Goal: Task Accomplishment & Management: Manage account settings

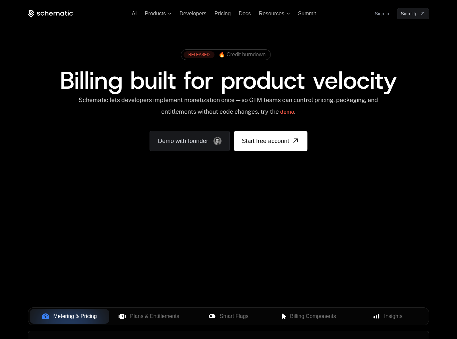
click at [387, 13] on link "Sign in" at bounding box center [382, 13] width 14 height 11
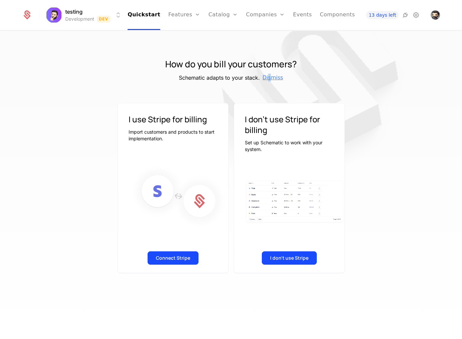
click at [270, 76] on span "Dismiss" at bounding box center [273, 78] width 21 height 8
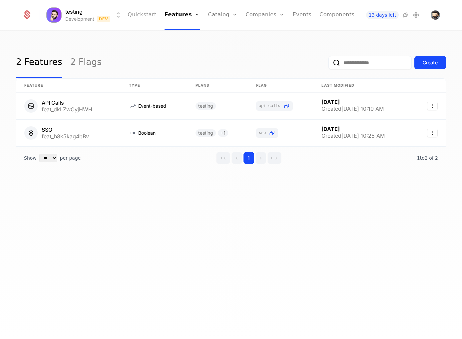
click at [136, 16] on link "Quickstart" at bounding box center [142, 15] width 29 height 30
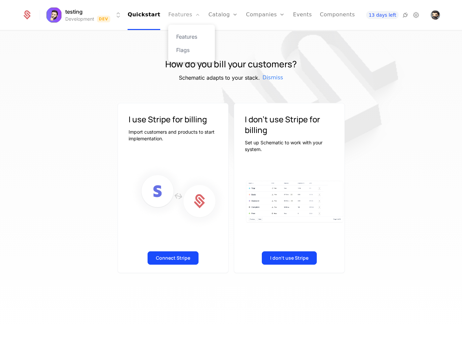
click at [176, 22] on link "Features" at bounding box center [184, 15] width 32 height 30
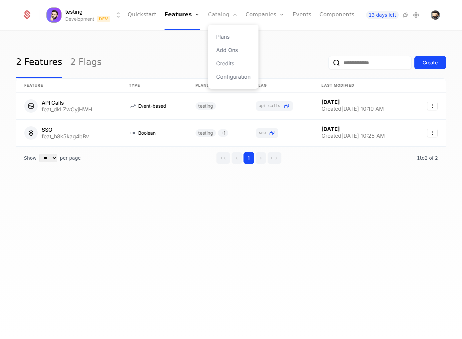
click at [212, 12] on link "Catalog" at bounding box center [223, 15] width 30 height 30
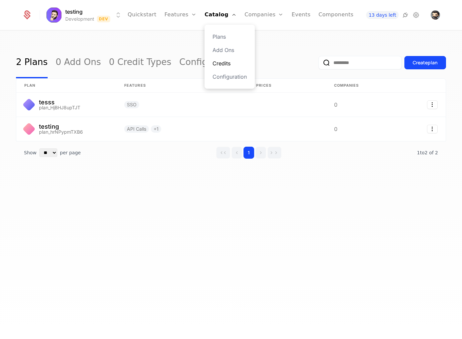
click at [226, 63] on link "Credits" at bounding box center [230, 63] width 34 height 8
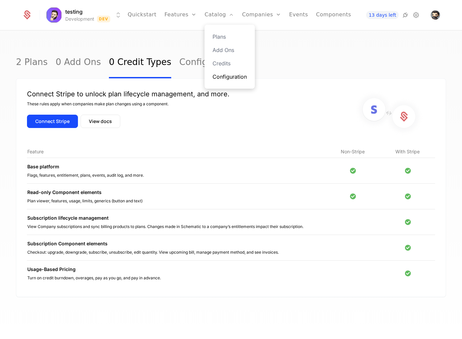
click at [225, 78] on link "Configuration" at bounding box center [230, 77] width 34 height 8
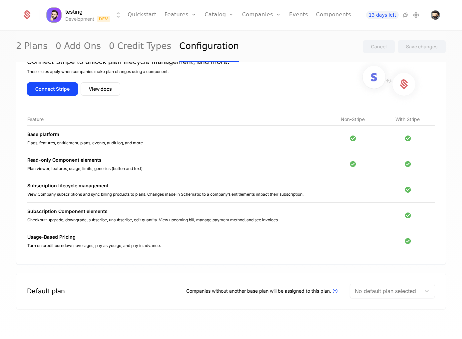
scroll to position [25, 0]
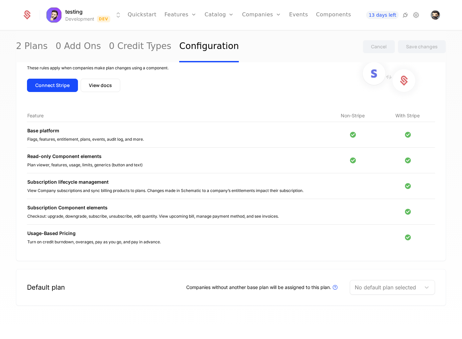
click at [374, 284] on div at bounding box center [385, 287] width 61 height 9
click at [355, 276] on div "Default plan Companies without another base plan will be assigned to this plan.…" at bounding box center [231, 287] width 430 height 37
click at [373, 292] on div "No default plan selected" at bounding box center [385, 287] width 71 height 12
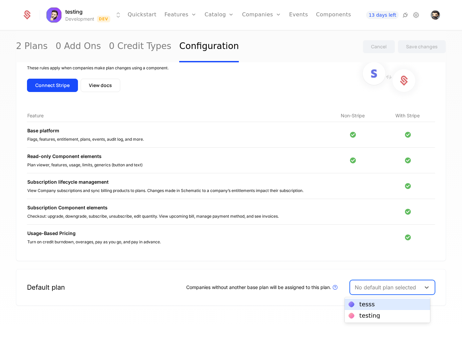
click at [370, 304] on div "tesss" at bounding box center [367, 304] width 15 height 6
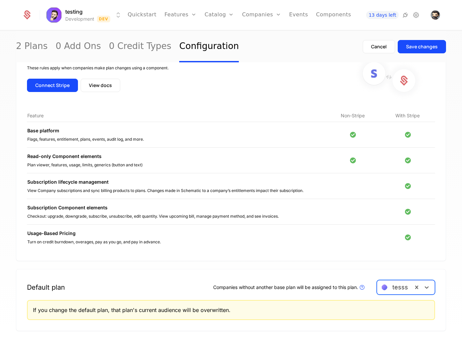
scroll to position [0, 0]
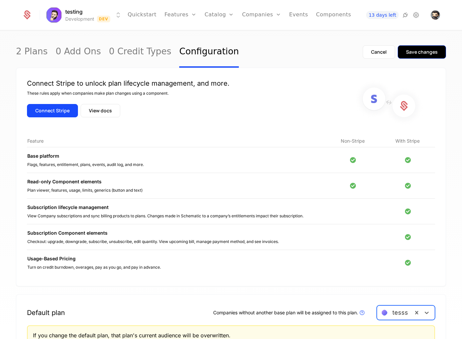
click at [418, 51] on div "Save changes" at bounding box center [422, 52] width 32 height 7
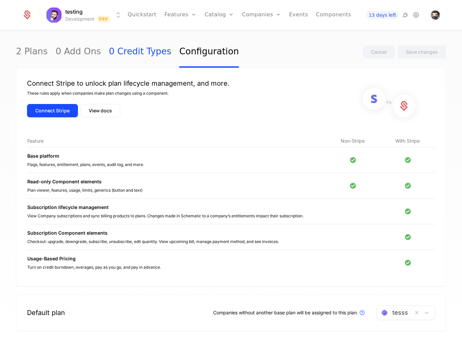
click at [127, 56] on link "0 Credit Types" at bounding box center [140, 51] width 62 height 31
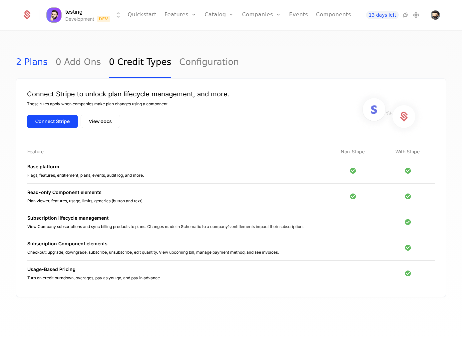
click at [41, 65] on link "2 Plans" at bounding box center [32, 62] width 32 height 31
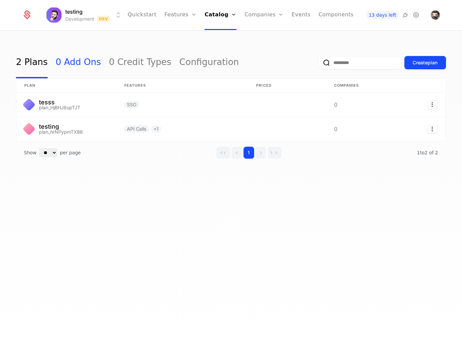
click at [66, 60] on link "0 Add Ons" at bounding box center [78, 62] width 45 height 31
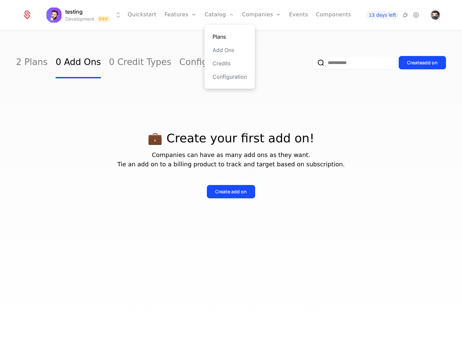
click at [214, 34] on link "Plans" at bounding box center [230, 37] width 34 height 8
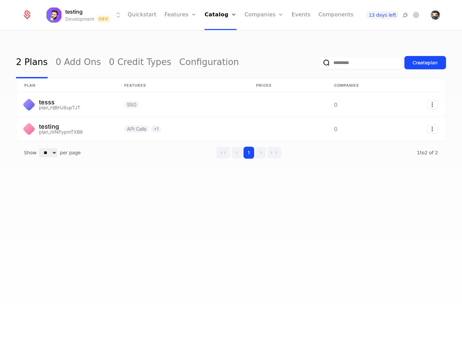
click at [176, 223] on div "2 Plans 0 Add Ons 0 Credit Types Configuration Create plan plan Features Prices…" at bounding box center [231, 187] width 462 height 312
click at [428, 59] on button "Create plan" at bounding box center [426, 62] width 42 height 13
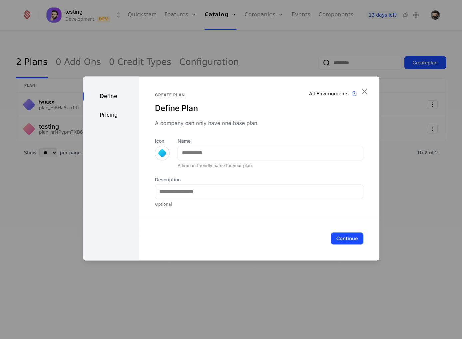
click at [105, 113] on div "Pricing" at bounding box center [111, 115] width 56 height 8
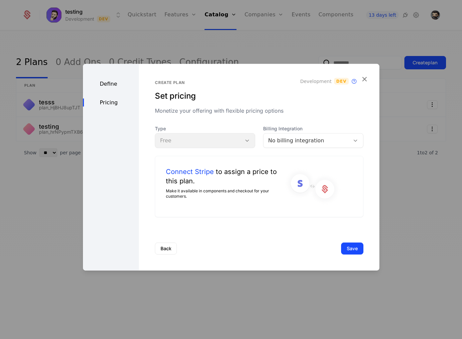
click at [105, 87] on div "Define" at bounding box center [111, 84] width 56 height 8
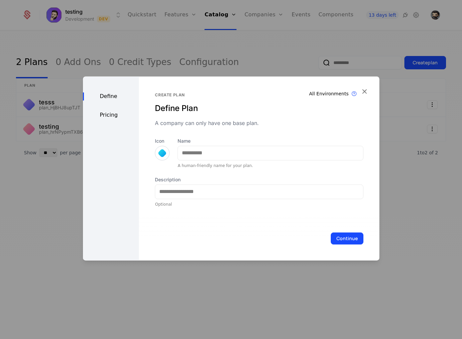
click at [106, 114] on div "Pricing" at bounding box center [111, 115] width 56 height 8
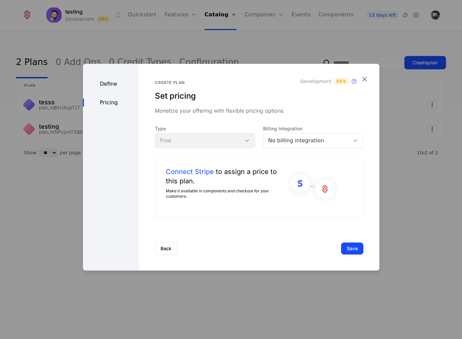
click at [110, 104] on div "Pricing" at bounding box center [111, 102] width 56 height 8
click at [105, 77] on div "Define Pricing" at bounding box center [111, 167] width 56 height 207
click at [107, 81] on div "Define" at bounding box center [111, 84] width 56 height 8
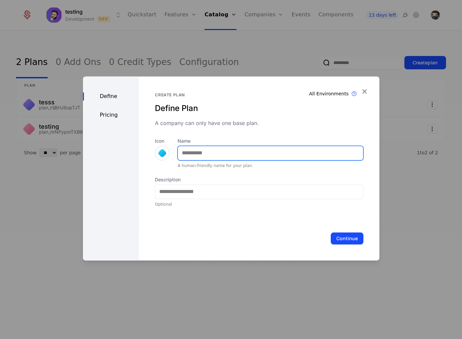
click at [223, 154] on input "Name" at bounding box center [270, 153] width 185 height 14
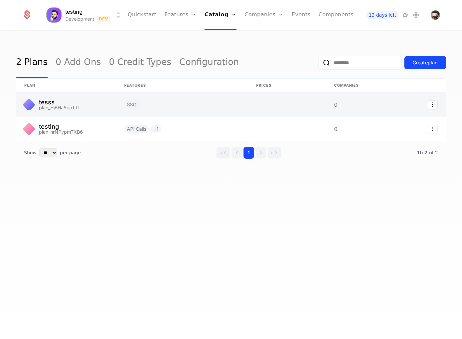
click at [78, 108] on link at bounding box center [66, 105] width 100 height 24
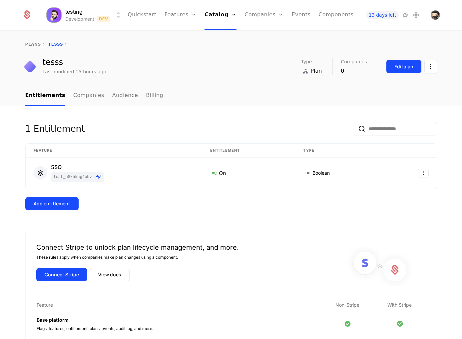
click at [401, 65] on div "Edit plan" at bounding box center [404, 66] width 19 height 7
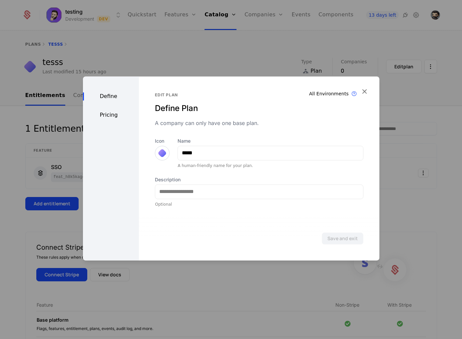
click at [125, 118] on div "Pricing" at bounding box center [111, 115] width 56 height 8
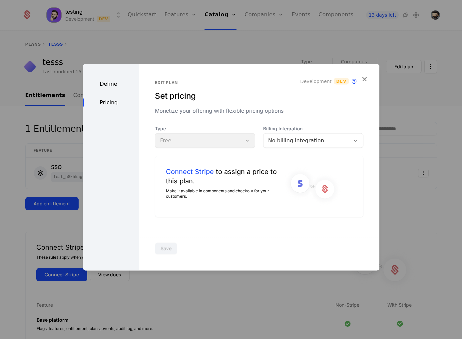
click at [115, 95] on div "Define Pricing" at bounding box center [111, 167] width 56 height 207
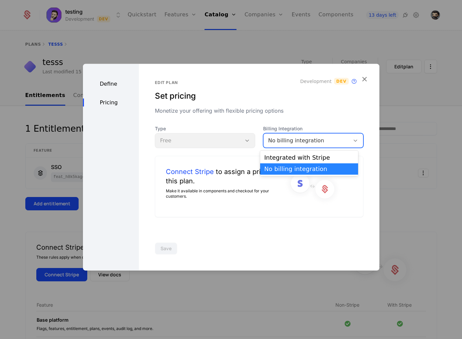
click at [279, 135] on div "No billing integration" at bounding box center [313, 140] width 100 height 15
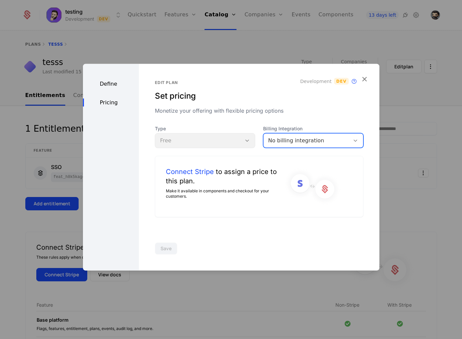
click at [279, 136] on div "No billing integration" at bounding box center [307, 140] width 86 height 9
click at [207, 137] on div "Type Free" at bounding box center [205, 136] width 100 height 23
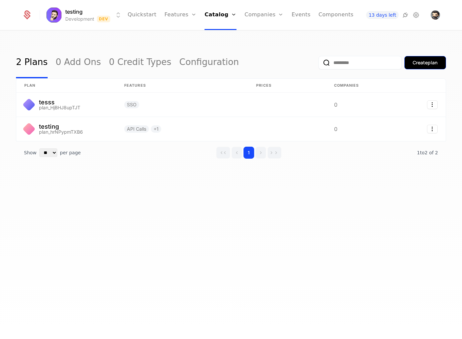
click at [428, 62] on div "Create plan" at bounding box center [425, 62] width 25 height 7
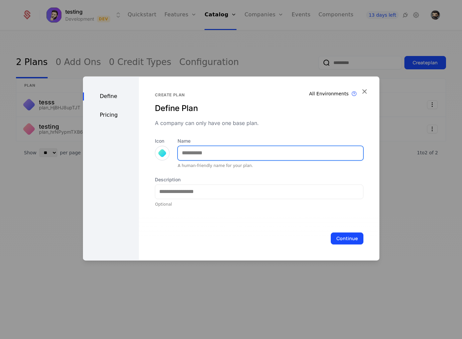
click at [195, 158] on input "Name" at bounding box center [270, 153] width 185 height 14
type input "****"
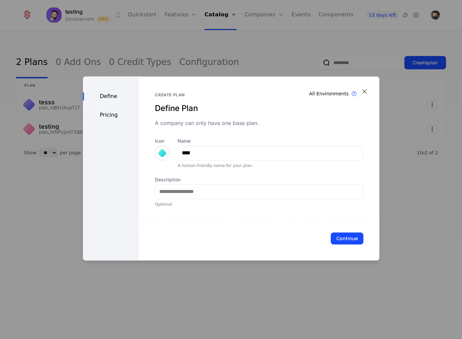
click at [111, 114] on div "Pricing" at bounding box center [111, 115] width 56 height 8
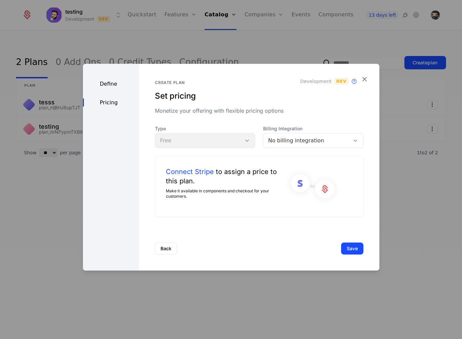
click at [202, 141] on div "Type Free" at bounding box center [205, 136] width 100 height 23
click at [332, 141] on div "No billing integration" at bounding box center [306, 140] width 77 height 8
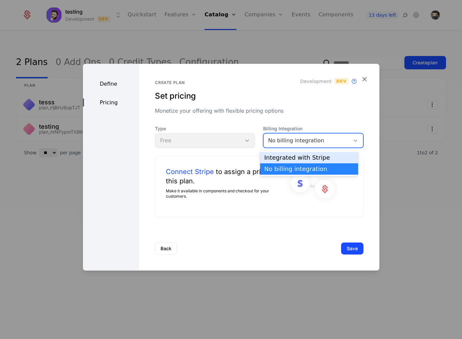
click at [308, 161] on div "Integrated with Stripe" at bounding box center [309, 158] width 90 height 6
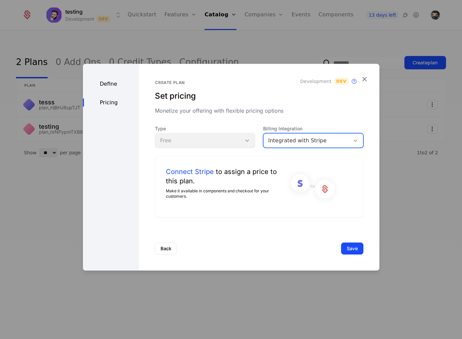
click at [325, 135] on div "Integrated with Stripe" at bounding box center [313, 140] width 100 height 15
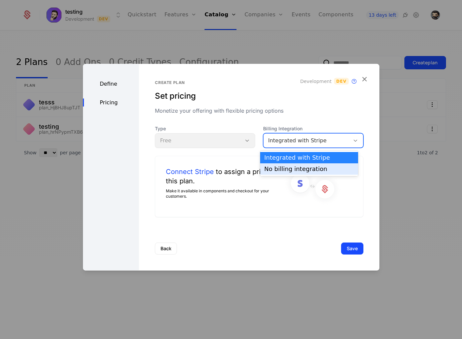
click at [295, 164] on div "No billing integration" at bounding box center [309, 168] width 98 height 11
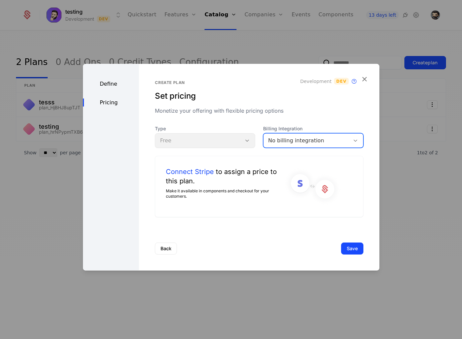
click at [198, 143] on div "Type Free" at bounding box center [205, 136] width 100 height 23
click at [197, 142] on div "Type Free" at bounding box center [205, 136] width 100 height 23
click at [192, 141] on div "Type Free" at bounding box center [205, 136] width 100 height 23
click at [269, 145] on div "No billing integration" at bounding box center [313, 140] width 100 height 15
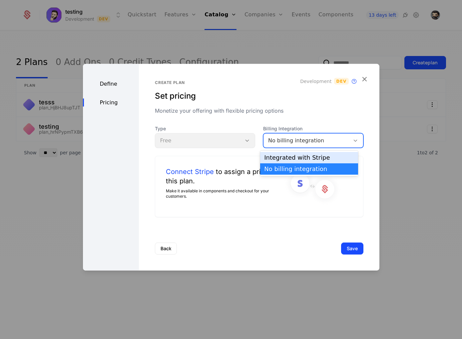
click at [292, 155] on div "Integrated with Stripe" at bounding box center [309, 158] width 90 height 6
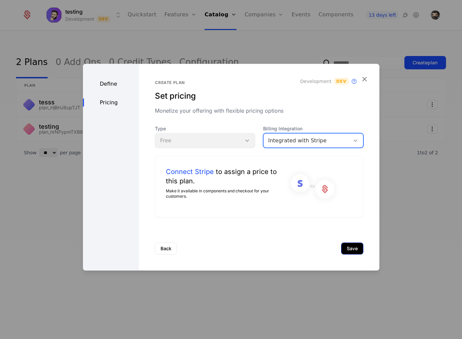
click at [350, 250] on button "Save" at bounding box center [352, 249] width 22 height 12
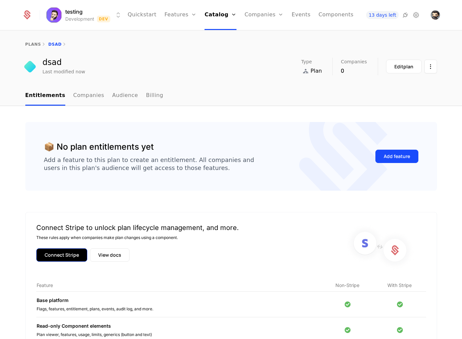
click at [57, 257] on button "Connect Stripe" at bounding box center [61, 254] width 51 height 13
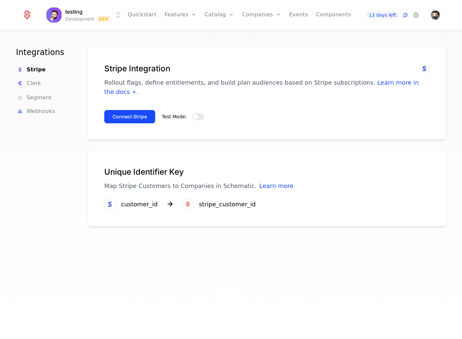
click at [201, 113] on button "Test Mode:" at bounding box center [198, 116] width 12 height 7
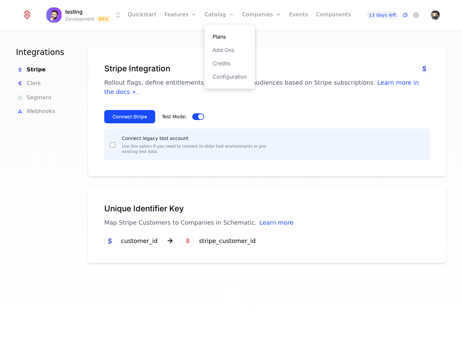
click at [217, 36] on link "Plans" at bounding box center [230, 37] width 34 height 8
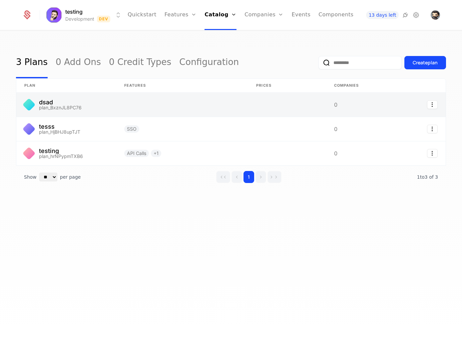
click at [90, 107] on link at bounding box center [66, 105] width 100 height 24
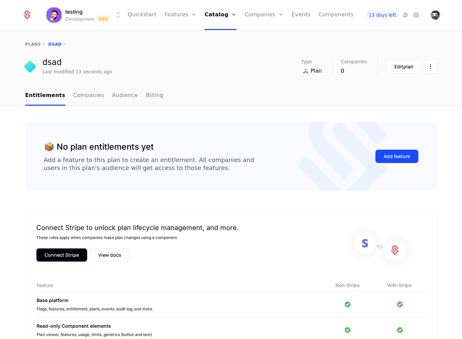
click at [43, 262] on button "Connect Stripe" at bounding box center [61, 254] width 51 height 13
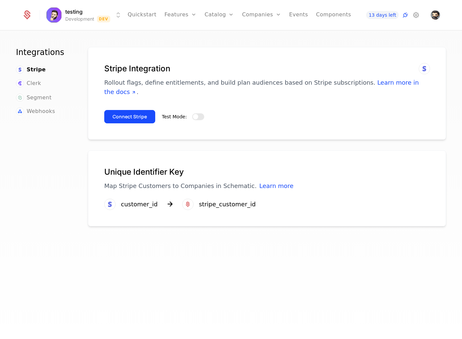
click at [197, 113] on button "Test Mode:" at bounding box center [198, 116] width 12 height 7
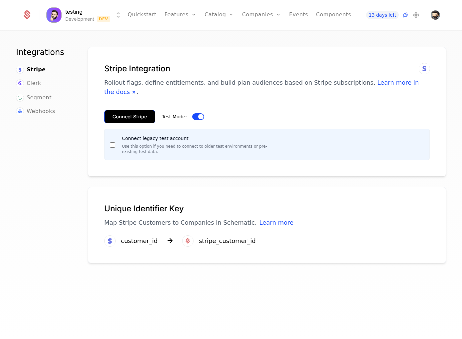
click at [143, 110] on button "Connect Stripe" at bounding box center [129, 116] width 51 height 13
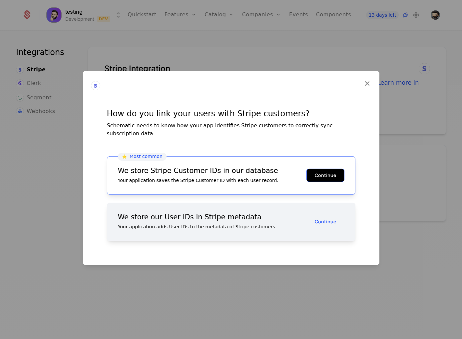
click at [331, 172] on button "Continue" at bounding box center [326, 175] width 38 height 13
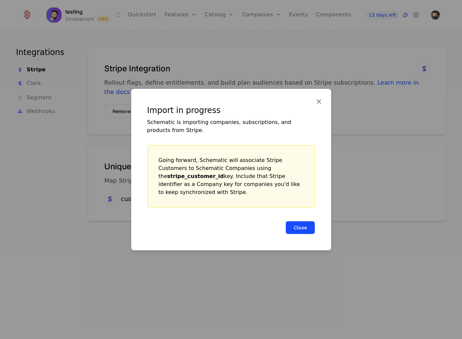
click at [305, 228] on button "Close" at bounding box center [301, 227] width 30 height 13
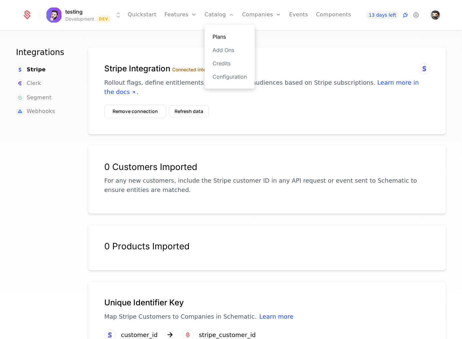
click at [215, 36] on link "Plans" at bounding box center [230, 37] width 34 height 8
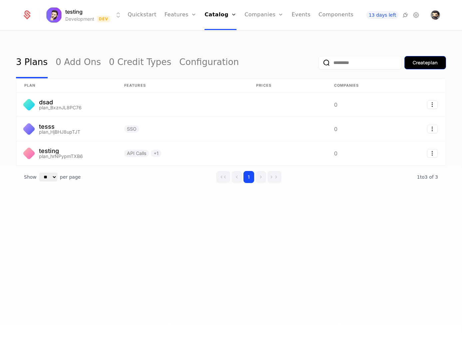
click at [413, 63] on div "Create plan" at bounding box center [425, 62] width 25 height 7
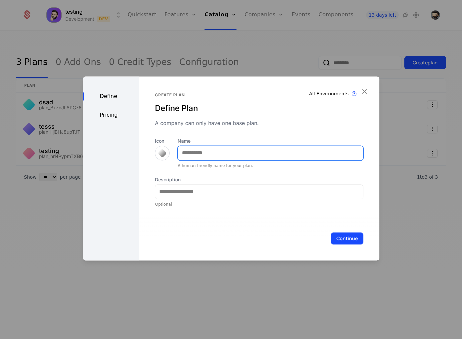
click at [206, 154] on input "Name" at bounding box center [270, 153] width 185 height 14
type input "********"
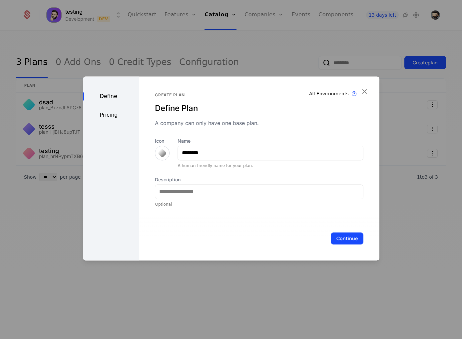
click at [120, 112] on div "Pricing" at bounding box center [111, 115] width 56 height 8
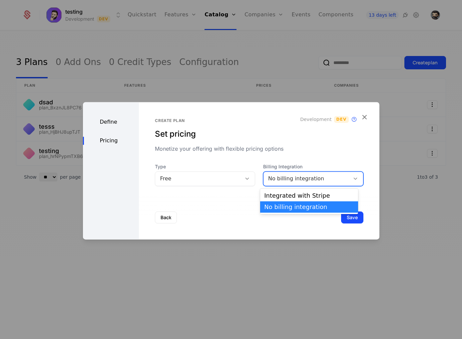
click at [277, 175] on div "No billing integration" at bounding box center [306, 179] width 77 height 8
click at [285, 192] on div "Integrated with Stripe" at bounding box center [309, 195] width 98 height 11
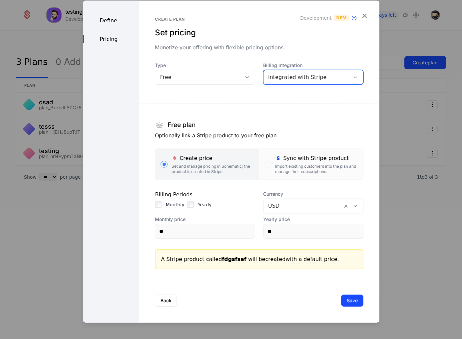
click at [224, 82] on div "Free" at bounding box center [205, 77] width 100 height 15
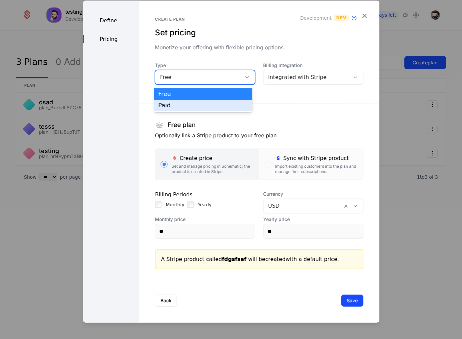
click at [208, 107] on div "Paid" at bounding box center [203, 105] width 90 height 6
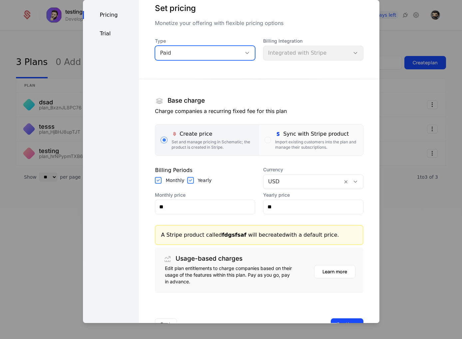
scroll to position [47, 0]
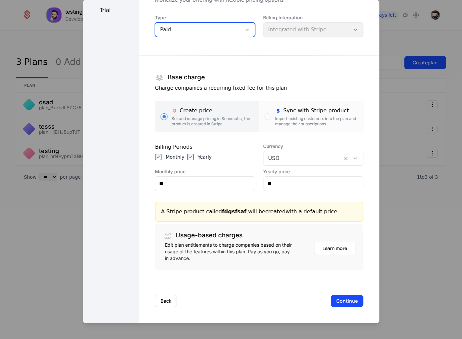
click at [198, 157] on label "Yearly" at bounding box center [205, 157] width 14 height 7
click at [195, 157] on div "Yearly" at bounding box center [199, 157] width 25 height 7
click at [191, 153] on div "Billing Periods Monthly Yearly" at bounding box center [205, 154] width 100 height 23
click at [335, 302] on button "Continue" at bounding box center [347, 301] width 33 height 12
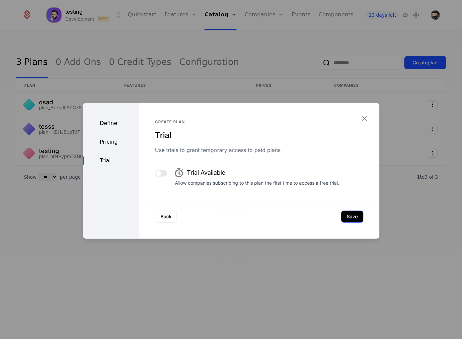
scroll to position [0, 0]
click at [349, 218] on button "Save" at bounding box center [352, 216] width 22 height 12
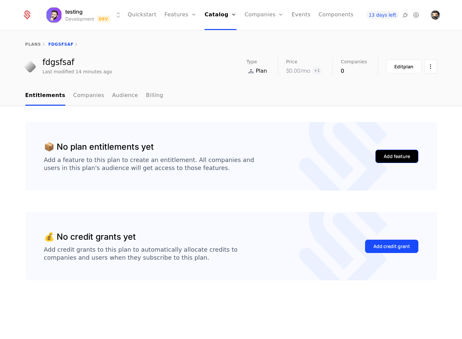
click at [392, 160] on button "Add feature" at bounding box center [397, 156] width 43 height 13
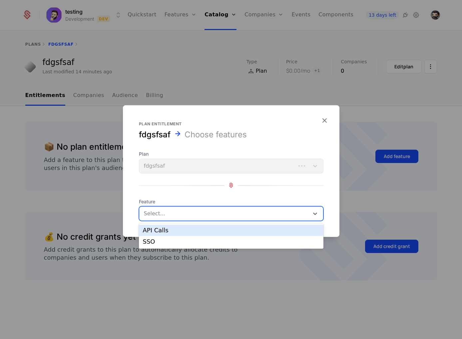
click at [194, 207] on div "Select..." at bounding box center [231, 213] width 185 height 15
click at [183, 230] on div "API Calls" at bounding box center [231, 230] width 177 height 6
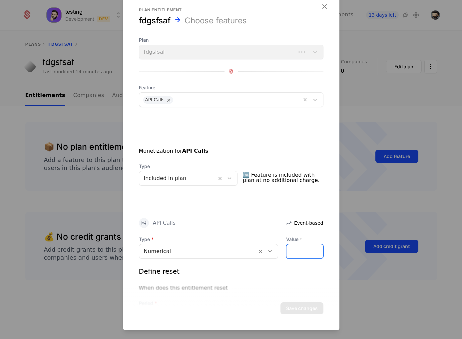
click at [291, 250] on input "*" at bounding box center [305, 251] width 37 height 14
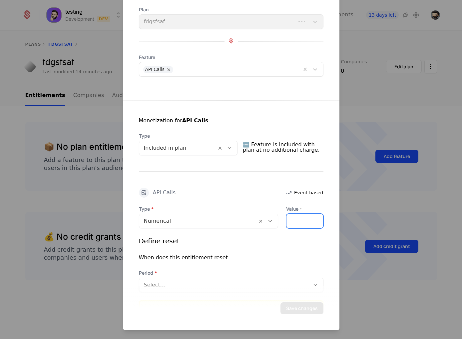
scroll to position [72, 0]
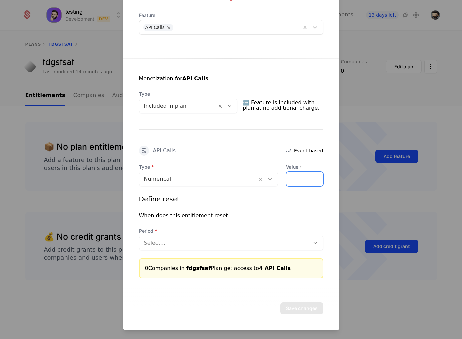
type input "*"
click at [226, 234] on div "Period Select..." at bounding box center [231, 238] width 185 height 23
click at [225, 238] on div at bounding box center [224, 242] width 161 height 9
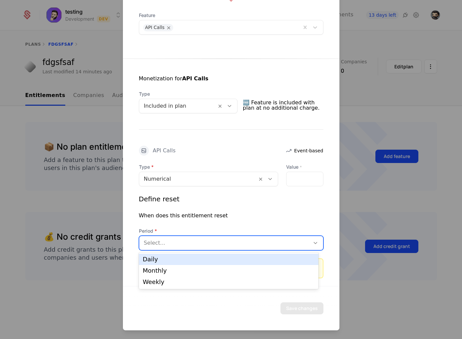
click at [198, 264] on div "Daily" at bounding box center [229, 259] width 180 height 11
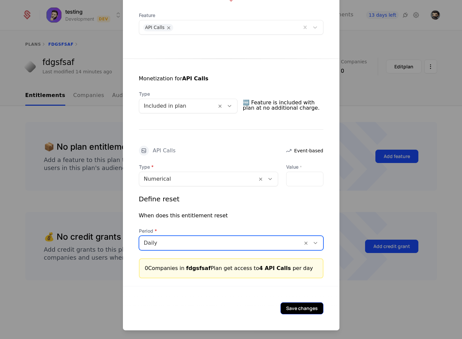
click at [301, 313] on button "Save changes" at bounding box center [302, 308] width 43 height 12
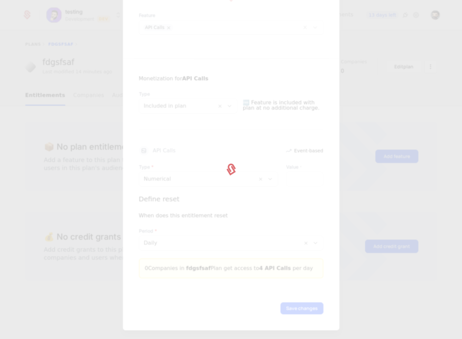
scroll to position [0, 0]
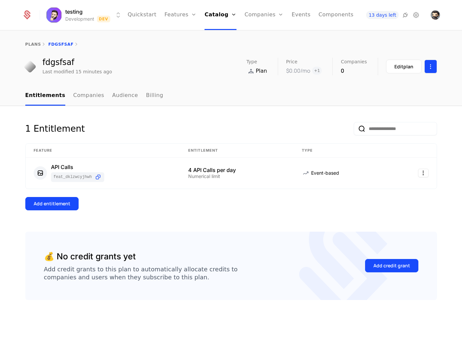
drag, startPoint x: 420, startPoint y: 70, endPoint x: 426, endPoint y: 69, distance: 6.7
click at [426, 69] on div "Edit plan" at bounding box center [411, 67] width 51 height 14
click at [430, 69] on html "testing Development Dev Quickstart Features Features Flags Catalog Plans Add On…" at bounding box center [231, 169] width 462 height 339
click at [82, 96] on link "Companies" at bounding box center [88, 96] width 31 height 20
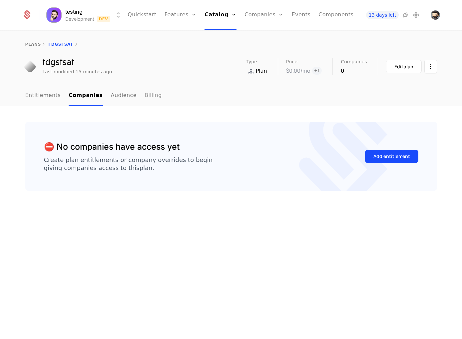
click at [145, 95] on link "Billing" at bounding box center [153, 96] width 17 height 20
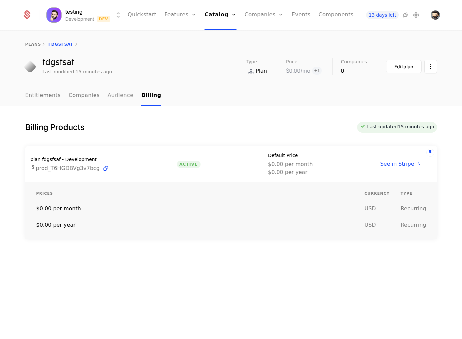
click at [117, 97] on link "Audience" at bounding box center [121, 96] width 26 height 20
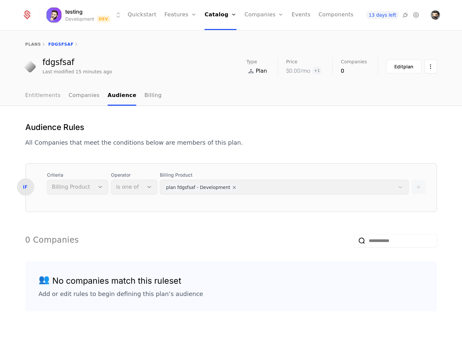
click at [27, 97] on link "Entitlements" at bounding box center [43, 96] width 36 height 20
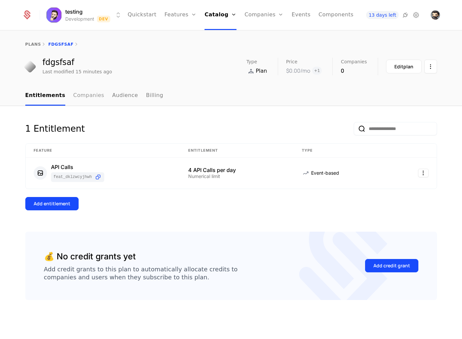
click at [80, 89] on link "Companies" at bounding box center [88, 96] width 31 height 20
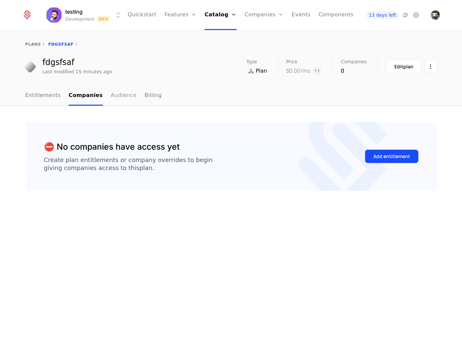
click at [119, 93] on link "Audience" at bounding box center [124, 96] width 26 height 20
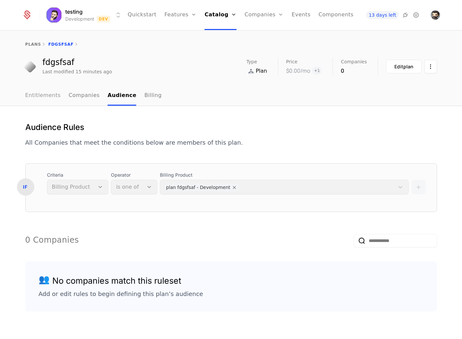
click at [48, 101] on link "Entitlements" at bounding box center [43, 96] width 36 height 20
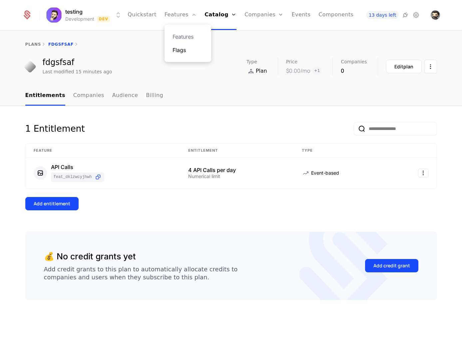
click at [185, 53] on link "Flags" at bounding box center [188, 50] width 31 height 8
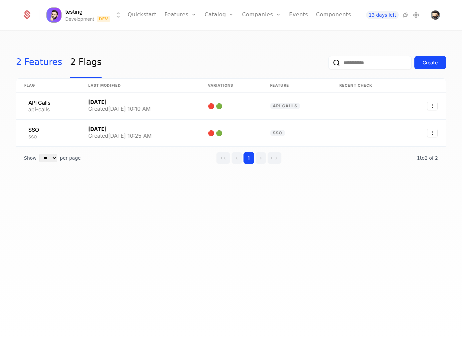
click at [45, 65] on link "2 Features" at bounding box center [39, 62] width 46 height 31
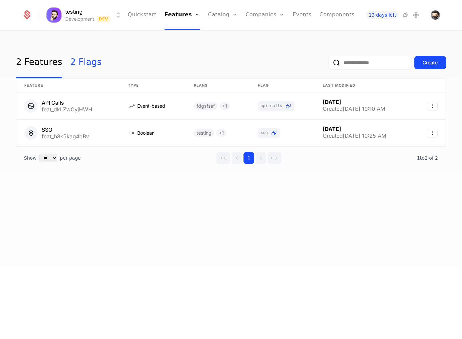
click at [70, 60] on link "2 Flags" at bounding box center [85, 62] width 31 height 31
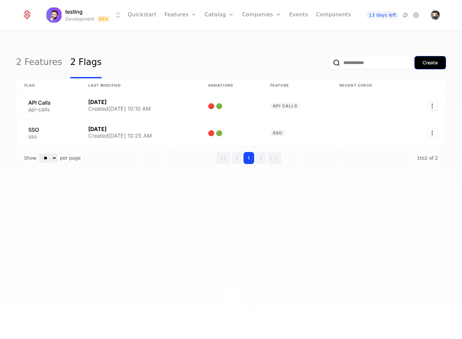
click at [435, 67] on button "Create" at bounding box center [431, 62] width 32 height 13
drag, startPoint x: 136, startPoint y: 84, endPoint x: 151, endPoint y: 82, distance: 15.8
click at [151, 82] on th "Last Modified" at bounding box center [140, 86] width 120 height 14
click at [45, 65] on link "2 Features" at bounding box center [39, 62] width 46 height 31
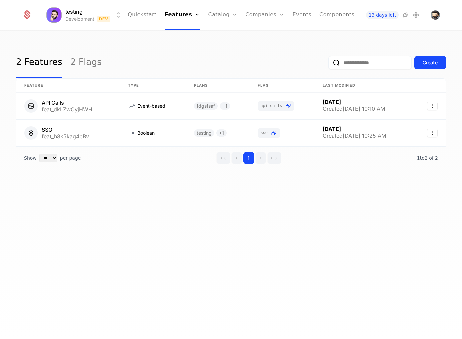
click at [111, 215] on div "2 Features 2 Flags Create Feature Type Plans Flag Last Modified API Calls feat_…" at bounding box center [231, 187] width 462 height 312
click at [222, 62] on link "Credits" at bounding box center [233, 63] width 34 height 8
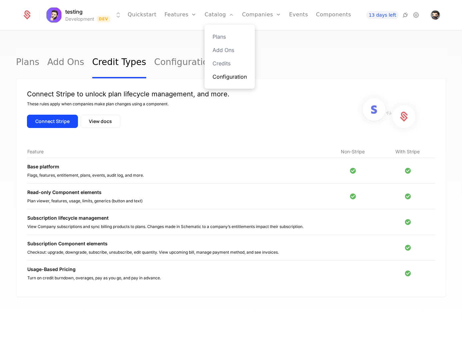
click at [221, 74] on link "Configuration" at bounding box center [230, 77] width 34 height 8
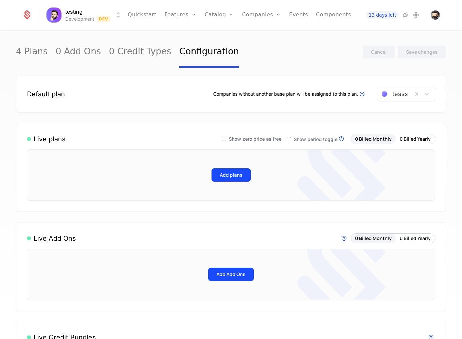
scroll to position [20, 0]
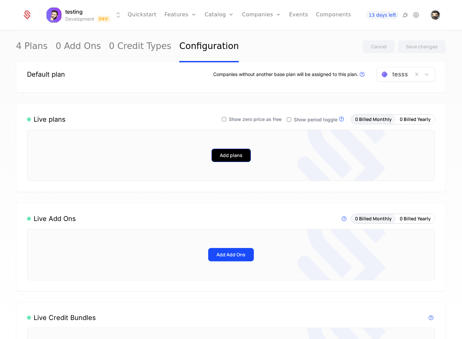
click at [240, 157] on button "Add plans" at bounding box center [231, 155] width 39 height 13
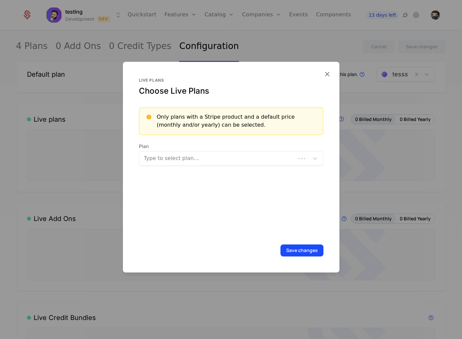
click at [202, 164] on div "Type to select plan..." at bounding box center [217, 158] width 157 height 12
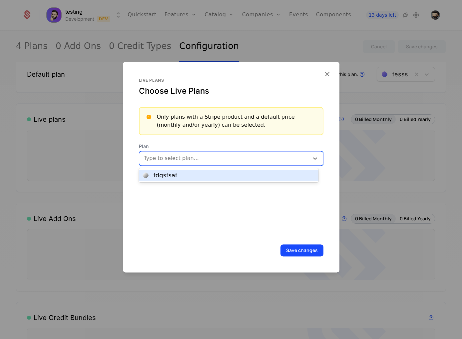
click at [196, 172] on div "fdgsfsaf" at bounding box center [229, 175] width 180 height 11
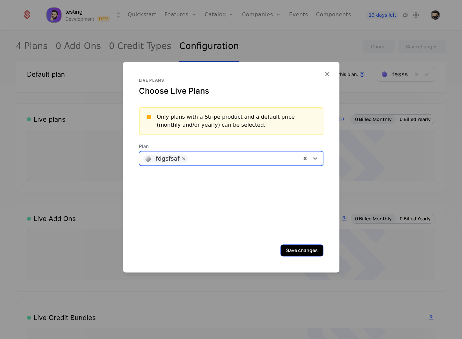
click at [299, 252] on button "Save changes" at bounding box center [302, 250] width 43 height 12
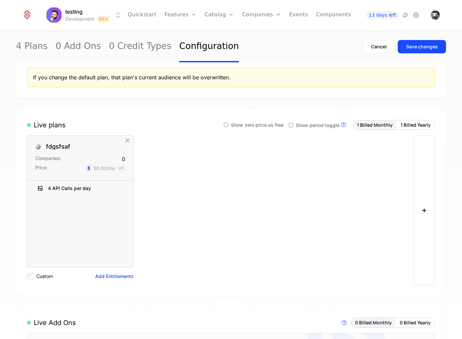
scroll to position [56, 0]
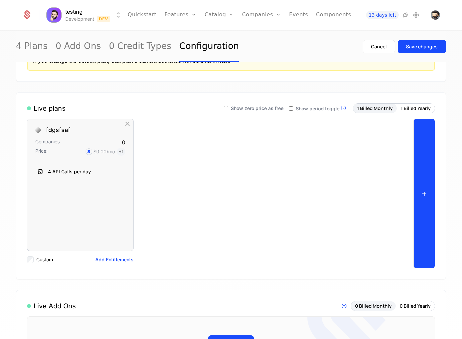
click at [414, 200] on button "+" at bounding box center [425, 194] width 22 height 150
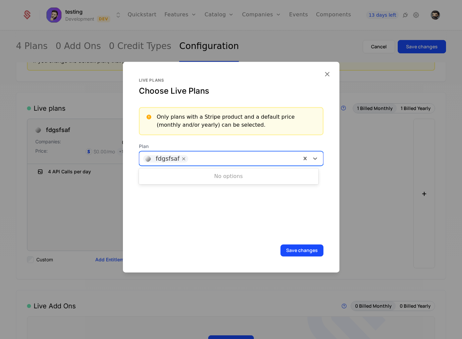
drag, startPoint x: 208, startPoint y: 151, endPoint x: 205, endPoint y: 159, distance: 8.8
click at [208, 151] on div "fdgsfsaf" at bounding box center [231, 158] width 185 height 15
click at [226, 165] on div "fdgsfsaf" at bounding box center [220, 158] width 162 height 13
click at [302, 249] on button "Save changes" at bounding box center [302, 250] width 43 height 12
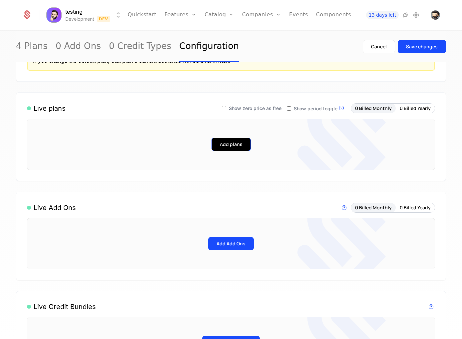
click at [233, 144] on button "Add plans" at bounding box center [231, 144] width 39 height 13
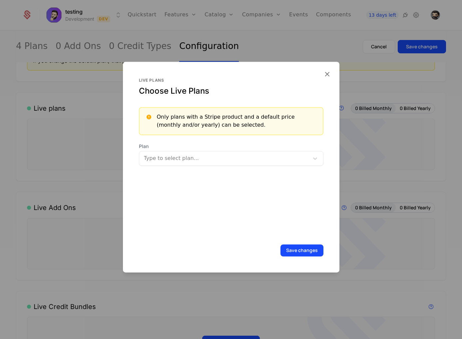
click at [232, 154] on div at bounding box center [225, 158] width 161 height 9
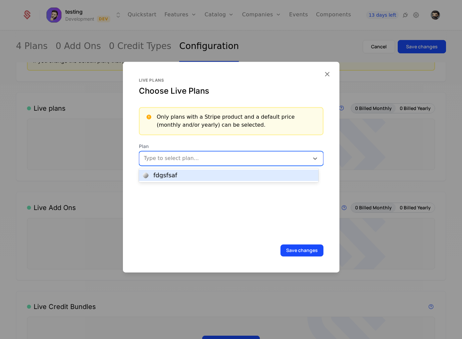
click at [176, 179] on div "fdgsfsaf" at bounding box center [229, 175] width 180 height 11
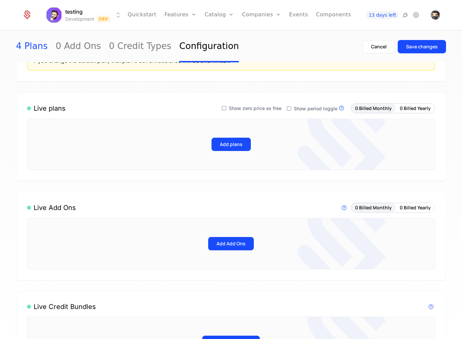
click at [39, 50] on link "4 Plans" at bounding box center [32, 46] width 32 height 31
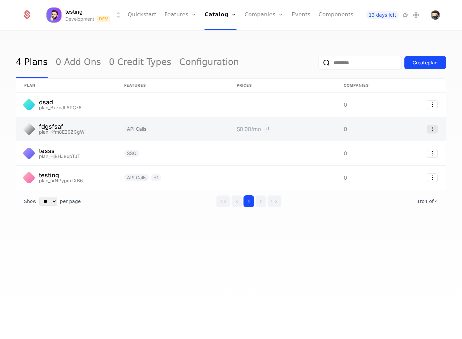
click at [430, 127] on icon "Select action" at bounding box center [432, 129] width 11 height 9
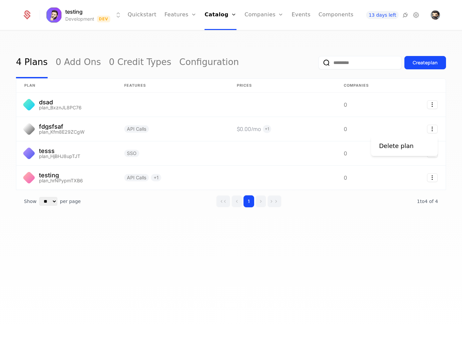
click at [409, 126] on html "testing Development Dev Quickstart Features Features Flags Catalog Plans Add On…" at bounding box center [231, 169] width 462 height 339
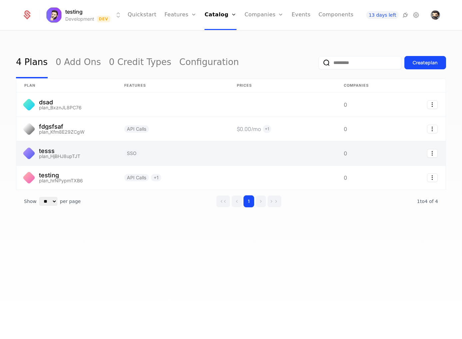
click at [286, 156] on link at bounding box center [282, 153] width 107 height 24
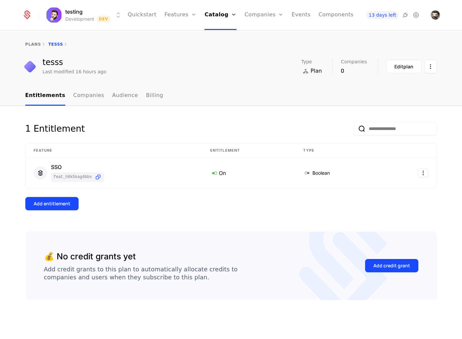
click at [154, 100] on nav "Entitlements Companies Audience Billing" at bounding box center [231, 96] width 412 height 20
click at [150, 98] on link "Billing" at bounding box center [154, 96] width 17 height 20
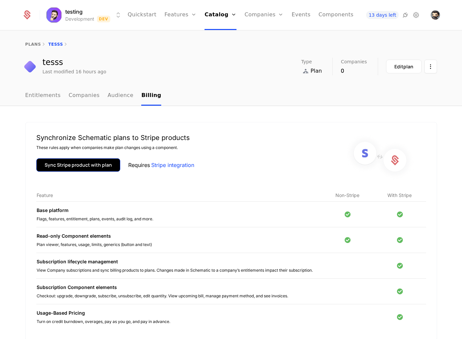
click at [109, 169] on button "Sync Stripe product with plan" at bounding box center [78, 164] width 84 height 13
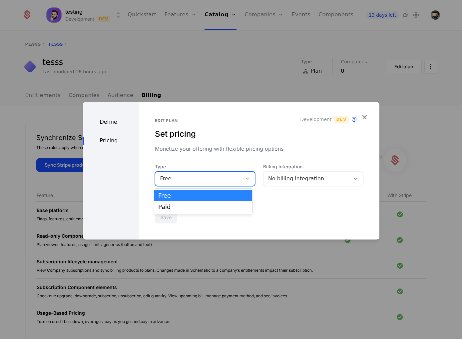
click at [208, 177] on div "Free" at bounding box center [198, 179] width 77 height 8
click at [195, 193] on div "Free" at bounding box center [203, 196] width 90 height 6
drag, startPoint x: 178, startPoint y: 178, endPoint x: 171, endPoint y: 187, distance: 11.7
click at [178, 178] on div "Free" at bounding box center [198, 179] width 77 height 8
click at [169, 204] on div "Paid" at bounding box center [203, 207] width 90 height 6
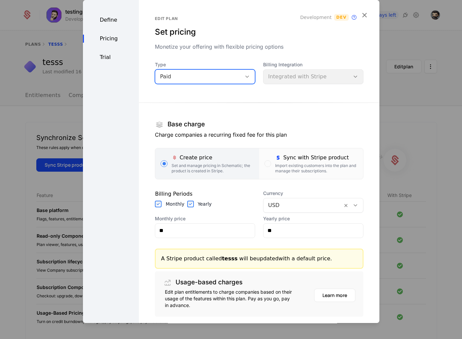
scroll to position [47, 0]
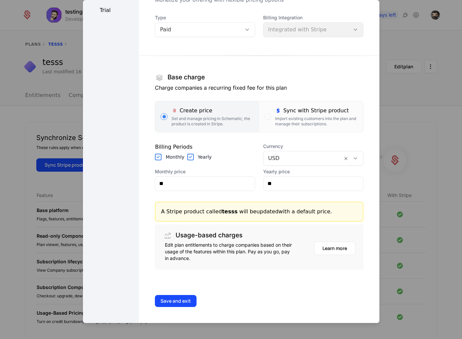
click at [199, 193] on section "Base charge Charge companies a recurring fixed fee for this plan Create price S…" at bounding box center [259, 157] width 208 height 225
click at [199, 188] on input "**" at bounding box center [205, 184] width 100 height 14
type input "**"
click at [284, 180] on input "**" at bounding box center [314, 184] width 100 height 14
type input "**"
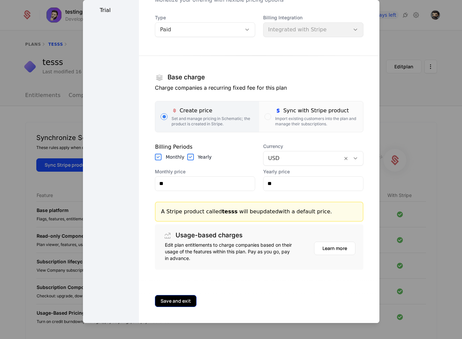
drag, startPoint x: 181, startPoint y: 291, endPoint x: 178, endPoint y: 298, distance: 7.4
click at [179, 293] on div "Save and exit" at bounding box center [259, 301] width 240 height 44
click at [173, 306] on button "Save and exit" at bounding box center [176, 301] width 42 height 12
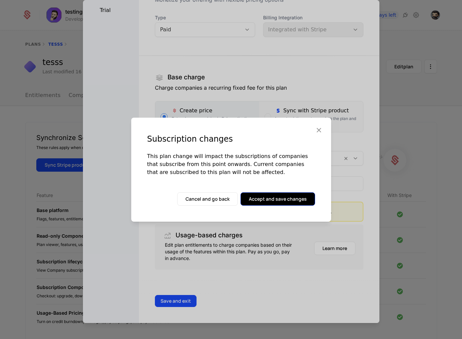
click at [261, 198] on button "Accept and save changes" at bounding box center [278, 198] width 75 height 13
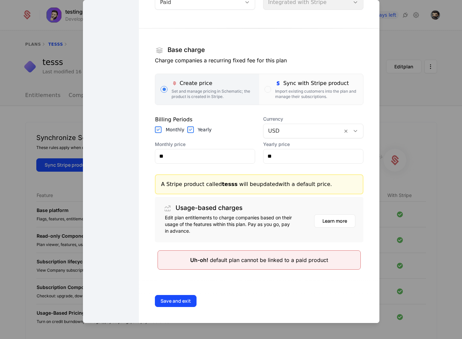
scroll to position [2, 0]
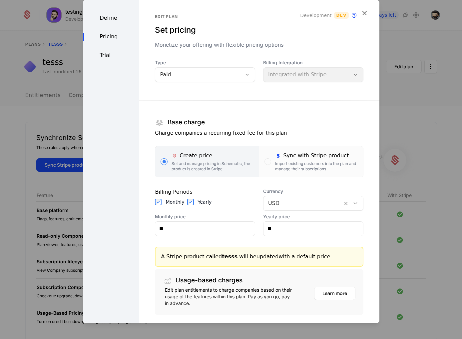
click at [189, 82] on div "Type Paid Billing Integration Integrated with Stripe Base charge Charge compani…" at bounding box center [259, 200] width 208 height 283
click at [189, 76] on div "Paid" at bounding box center [198, 75] width 77 height 8
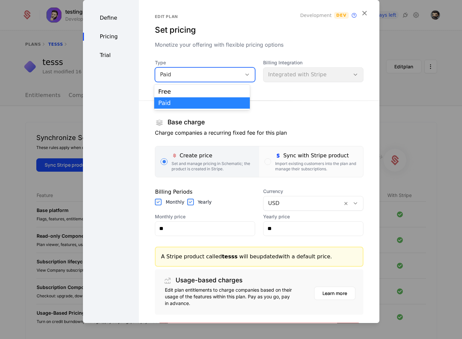
click at [181, 85] on div "Free Paid" at bounding box center [202, 97] width 96 height 25
click at [179, 87] on div "Free" at bounding box center [202, 91] width 96 height 11
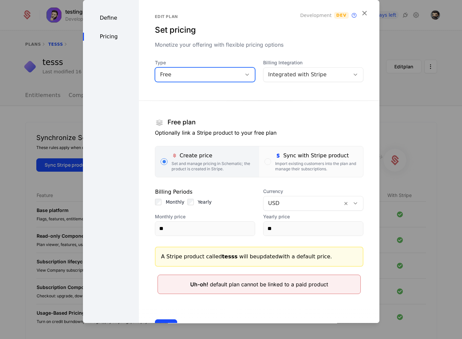
scroll to position [26, 0]
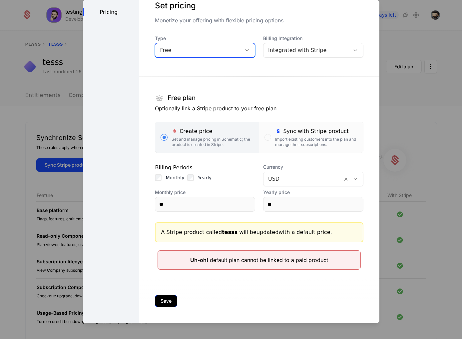
click at [167, 306] on div "Save" at bounding box center [259, 301] width 240 height 44
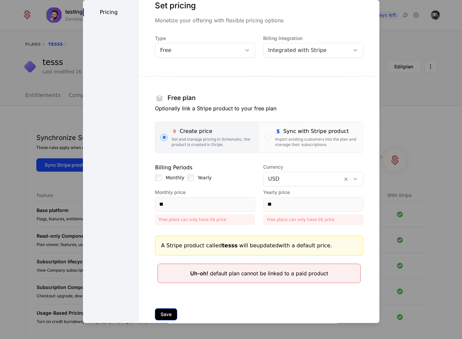
click at [166, 310] on button "Save" at bounding box center [166, 314] width 22 height 12
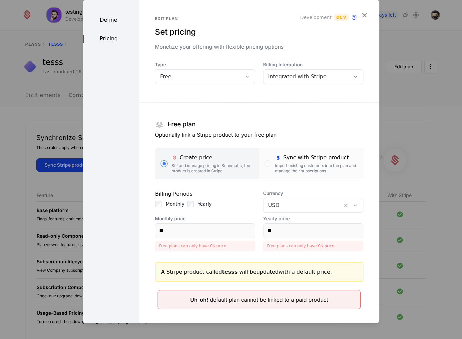
click at [183, 77] on div "Free" at bounding box center [198, 77] width 77 height 8
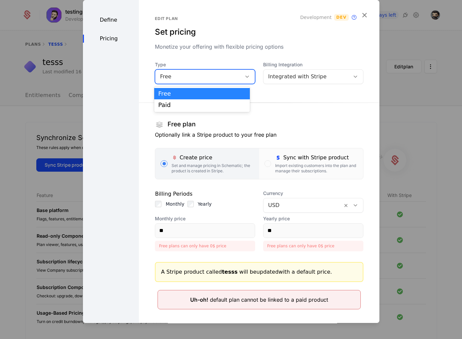
click at [180, 88] on div "Free Paid" at bounding box center [202, 99] width 96 height 25
click at [179, 90] on div "Free" at bounding box center [202, 93] width 96 height 11
click at [169, 201] on label "Monthly" at bounding box center [175, 204] width 19 height 7
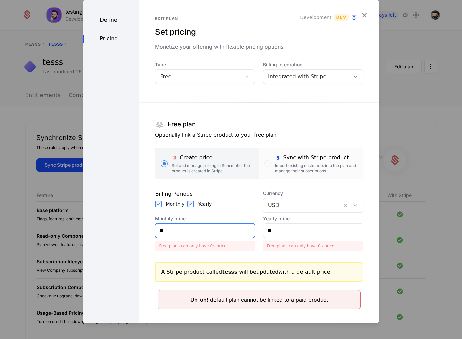
click at [187, 225] on input "**" at bounding box center [205, 231] width 100 height 14
type input "**"
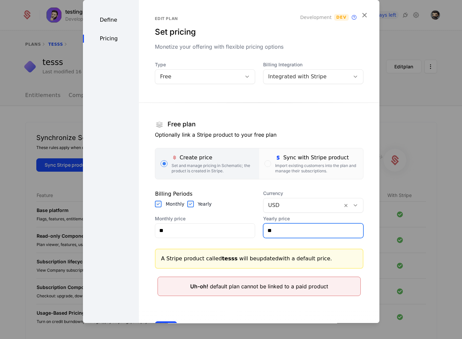
type input "**"
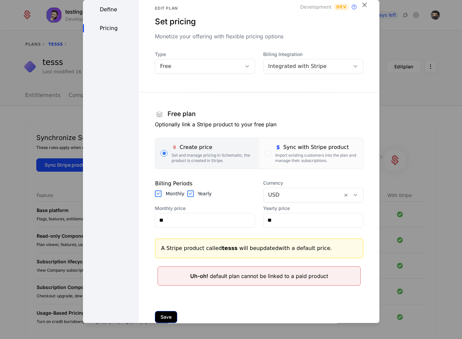
click at [171, 311] on button "Save" at bounding box center [166, 317] width 22 height 12
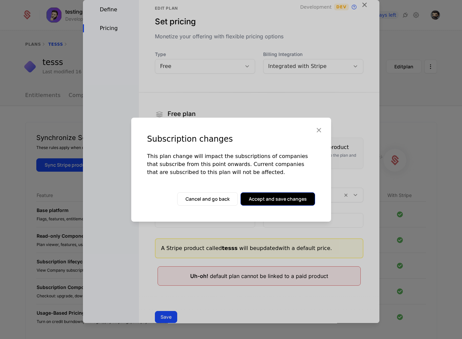
click at [272, 201] on button "Accept and save changes" at bounding box center [278, 198] width 75 height 13
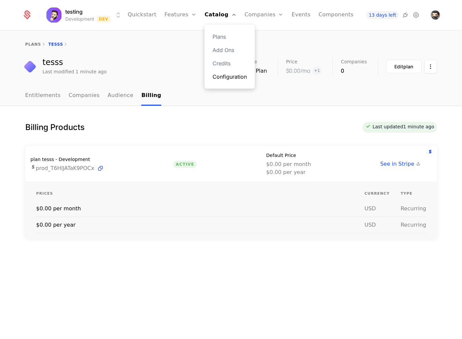
click at [229, 76] on link "Configuration" at bounding box center [230, 77] width 34 height 8
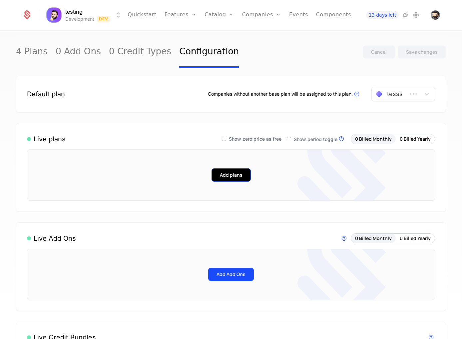
click at [228, 179] on button "Add plans" at bounding box center [231, 174] width 39 height 13
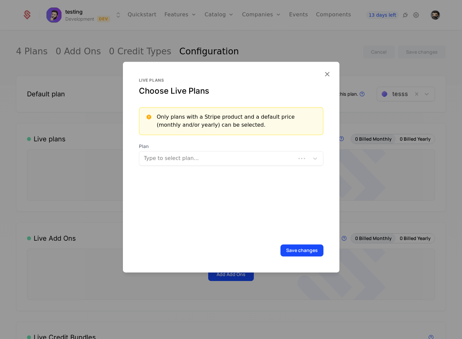
click at [191, 161] on div at bounding box center [218, 158] width 147 height 9
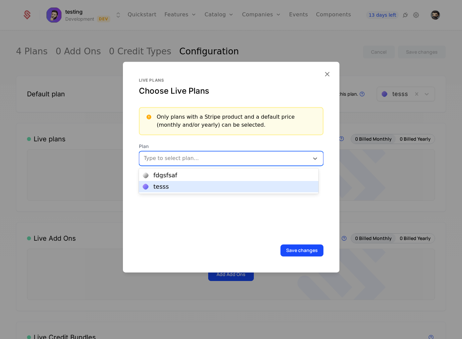
click at [182, 184] on div "tesss" at bounding box center [229, 187] width 172 height 6
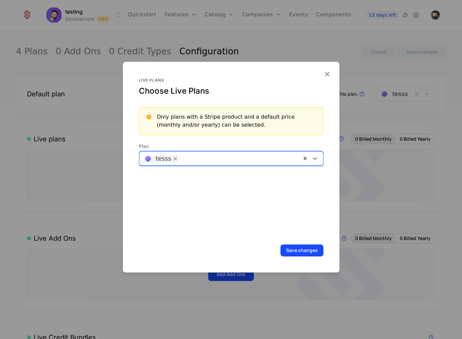
click at [252, 154] on div at bounding box center [240, 157] width 114 height 9
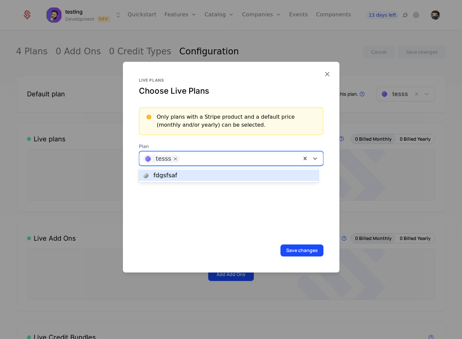
click at [214, 179] on div "fdgsfsaf" at bounding box center [229, 175] width 180 height 11
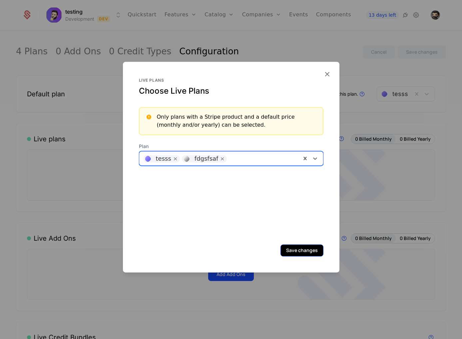
click at [288, 244] on div "Live plans Choose Live Plans Only plans with a Stripe product and a default pri…" at bounding box center [231, 167] width 217 height 211
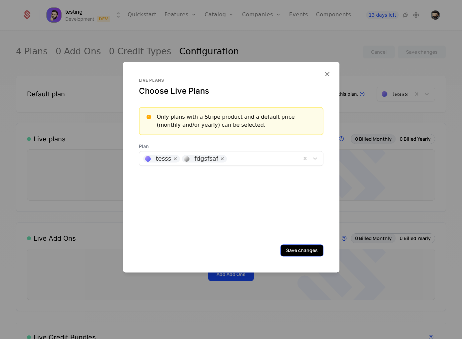
click at [290, 249] on button "Save changes" at bounding box center [302, 250] width 43 height 12
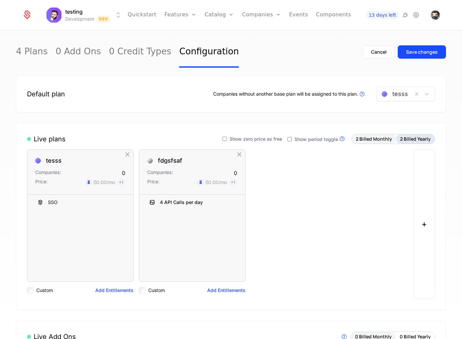
click at [407, 139] on button "2 Billed Yearly" at bounding box center [415, 138] width 39 height 9
click at [357, 141] on button "2 Billed Monthly" at bounding box center [374, 138] width 44 height 9
click at [401, 142] on button "2 Billed Yearly" at bounding box center [415, 138] width 39 height 9
click at [371, 139] on button "2 Billed Monthly" at bounding box center [374, 138] width 44 height 9
click at [310, 140] on span "Show period toggle" at bounding box center [317, 139] width 44 height 5
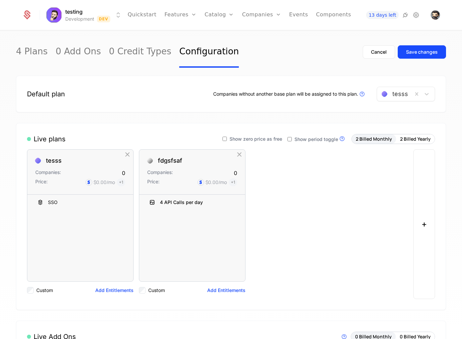
click at [310, 140] on span "Show period toggle" at bounding box center [317, 139] width 44 height 5
drag, startPoint x: 80, startPoint y: 152, endPoint x: 73, endPoint y: 163, distance: 13.2
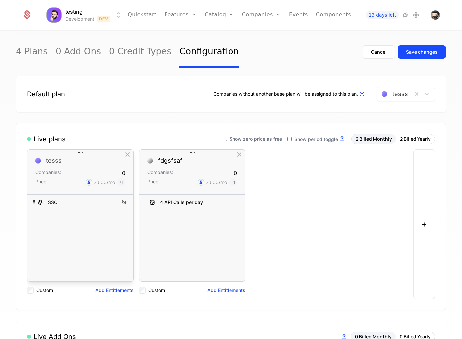
click at [73, 163] on div "tesss Companies: 0 Price: $0.00 /mo + 1 SSO To pick up a draggable item, press …" at bounding box center [80, 224] width 107 height 150
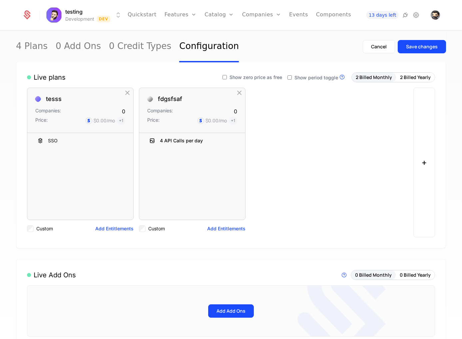
scroll to position [96, 0]
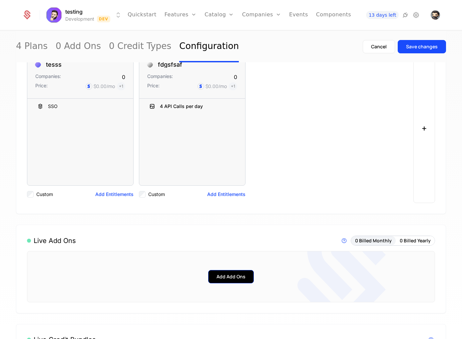
click at [237, 283] on button "Add Add Ons" at bounding box center [231, 276] width 46 height 13
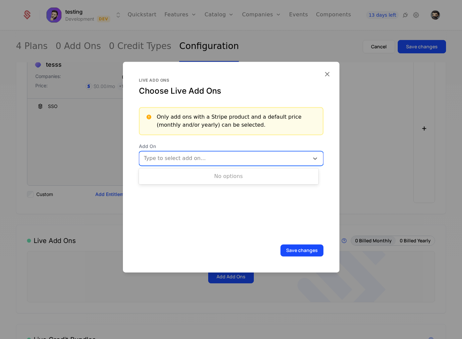
click at [189, 157] on div at bounding box center [225, 158] width 161 height 9
click at [198, 159] on div at bounding box center [225, 158] width 161 height 9
click at [198, 161] on div at bounding box center [225, 158] width 161 height 9
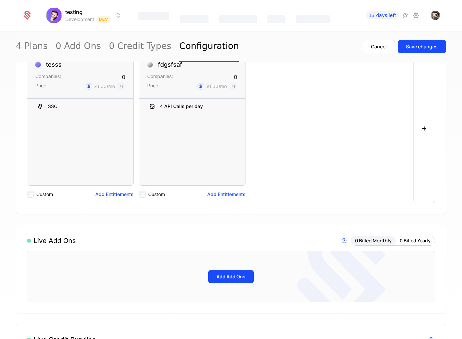
scroll to position [15, 0]
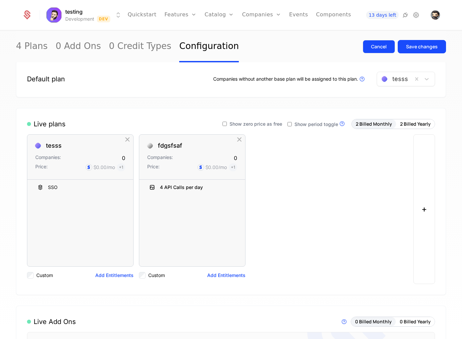
click at [384, 45] on button "Cancel" at bounding box center [379, 46] width 32 height 13
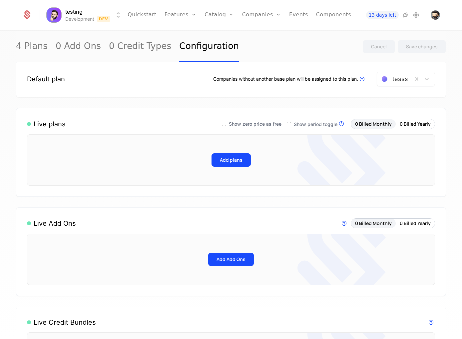
scroll to position [0, 0]
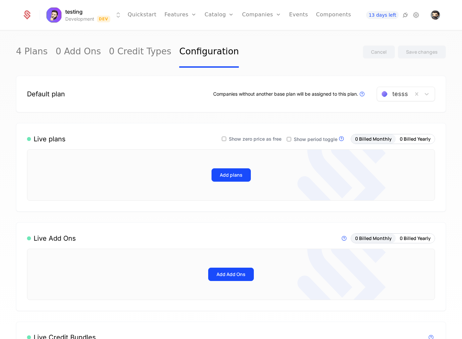
click at [267, 140] on span "Show zero price as free" at bounding box center [255, 139] width 53 height 5
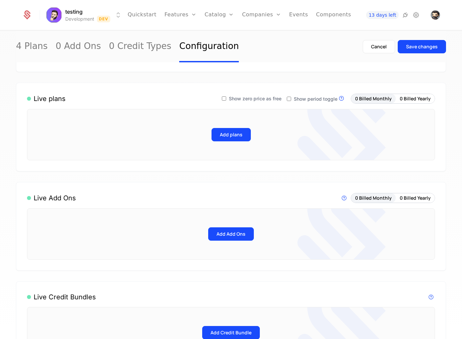
scroll to position [36, 0]
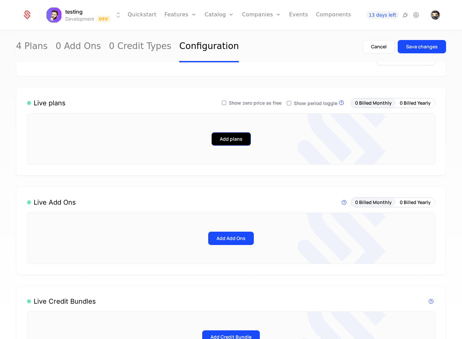
click at [231, 145] on button "Add plans" at bounding box center [231, 138] width 39 height 13
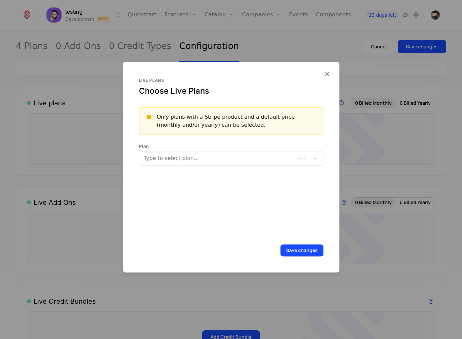
click at [207, 160] on div at bounding box center [218, 158] width 147 height 9
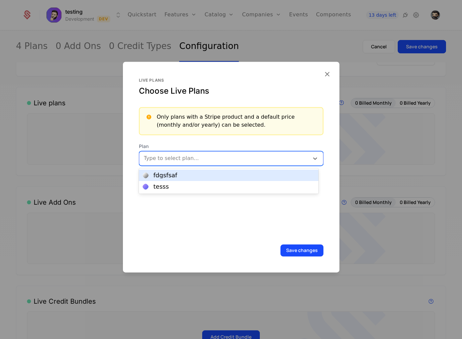
click at [192, 176] on div "fdgsfsaf" at bounding box center [229, 175] width 172 height 6
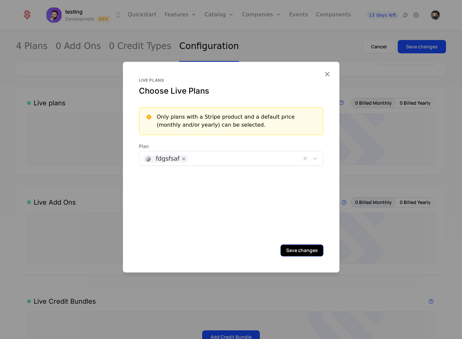
click at [281, 249] on button "Save changes" at bounding box center [302, 250] width 43 height 12
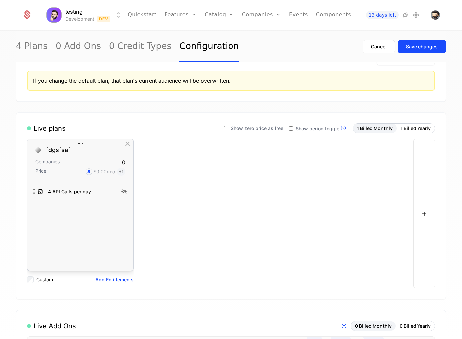
click at [113, 230] on div "4 API Calls per day To pick up a draggable item, press the space bar. While dra…" at bounding box center [80, 227] width 106 height 87
drag, startPoint x: 36, startPoint y: 192, endPoint x: 40, endPoint y: 222, distance: 31.0
click at [40, 222] on div "4 API Calls per day To pick up a draggable item, press the space bar. While dra…" at bounding box center [80, 227] width 106 height 87
click at [122, 191] on icon at bounding box center [124, 191] width 8 height 8
click at [124, 192] on icon at bounding box center [124, 191] width 8 height 8
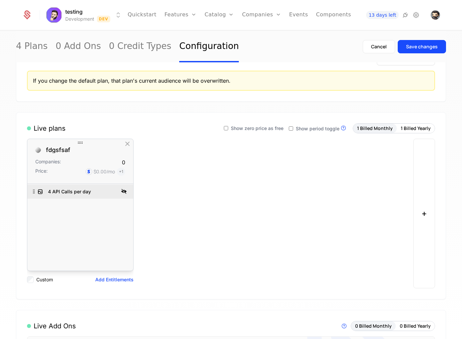
click at [125, 193] on icon at bounding box center [124, 191] width 8 height 8
click at [124, 193] on icon at bounding box center [124, 191] width 8 height 8
click at [105, 277] on button "Add Entitlements" at bounding box center [114, 279] width 38 height 7
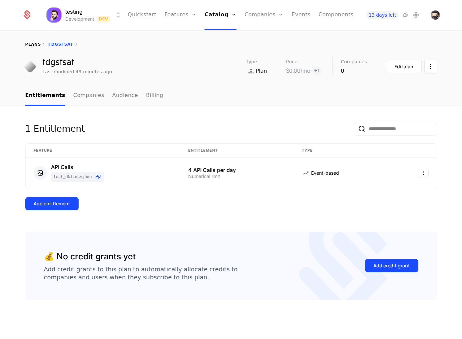
click at [28, 43] on link "plans" at bounding box center [33, 44] width 16 height 5
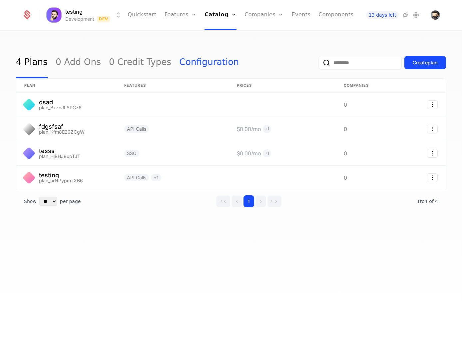
click at [182, 60] on link "Configuration" at bounding box center [209, 62] width 60 height 31
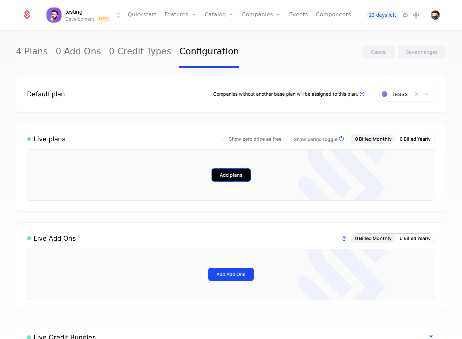
click at [226, 179] on button "Add plans" at bounding box center [231, 174] width 39 height 13
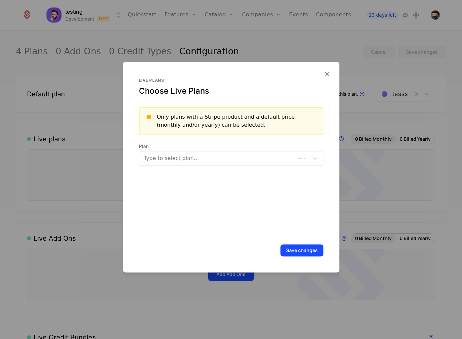
click at [195, 159] on div at bounding box center [218, 158] width 147 height 9
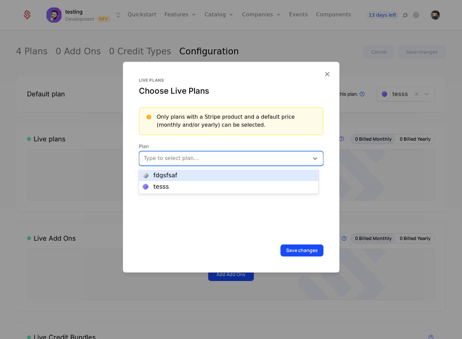
drag, startPoint x: 194, startPoint y: 176, endPoint x: 193, endPoint y: 180, distance: 4.1
click at [193, 180] on div "fdgsfsaf" at bounding box center [229, 175] width 180 height 11
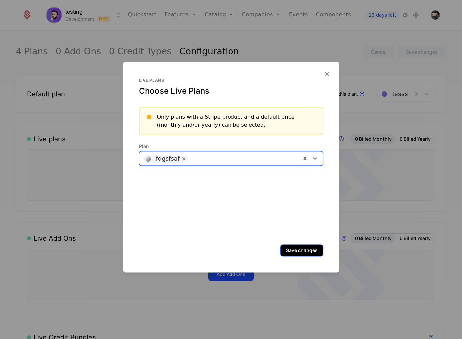
click at [292, 247] on button "Save changes" at bounding box center [302, 250] width 43 height 12
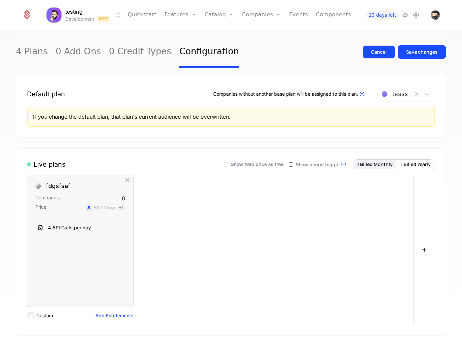
click at [371, 52] on div "Cancel" at bounding box center [379, 52] width 16 height 7
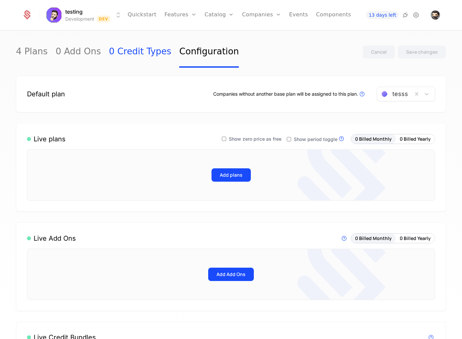
click at [131, 52] on link "0 Credit Types" at bounding box center [140, 51] width 62 height 31
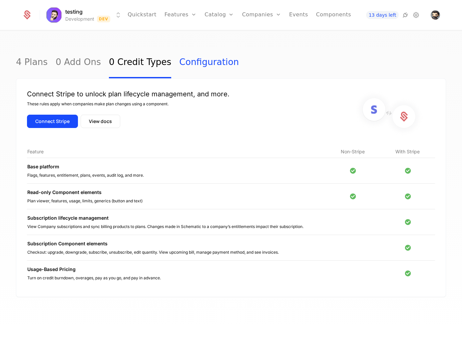
click at [197, 61] on link "Configuration" at bounding box center [209, 62] width 60 height 31
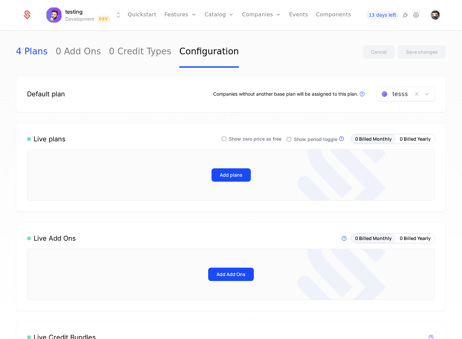
click at [26, 50] on link "4 Plans" at bounding box center [32, 51] width 32 height 31
